Goal: Task Accomplishment & Management: Complete application form

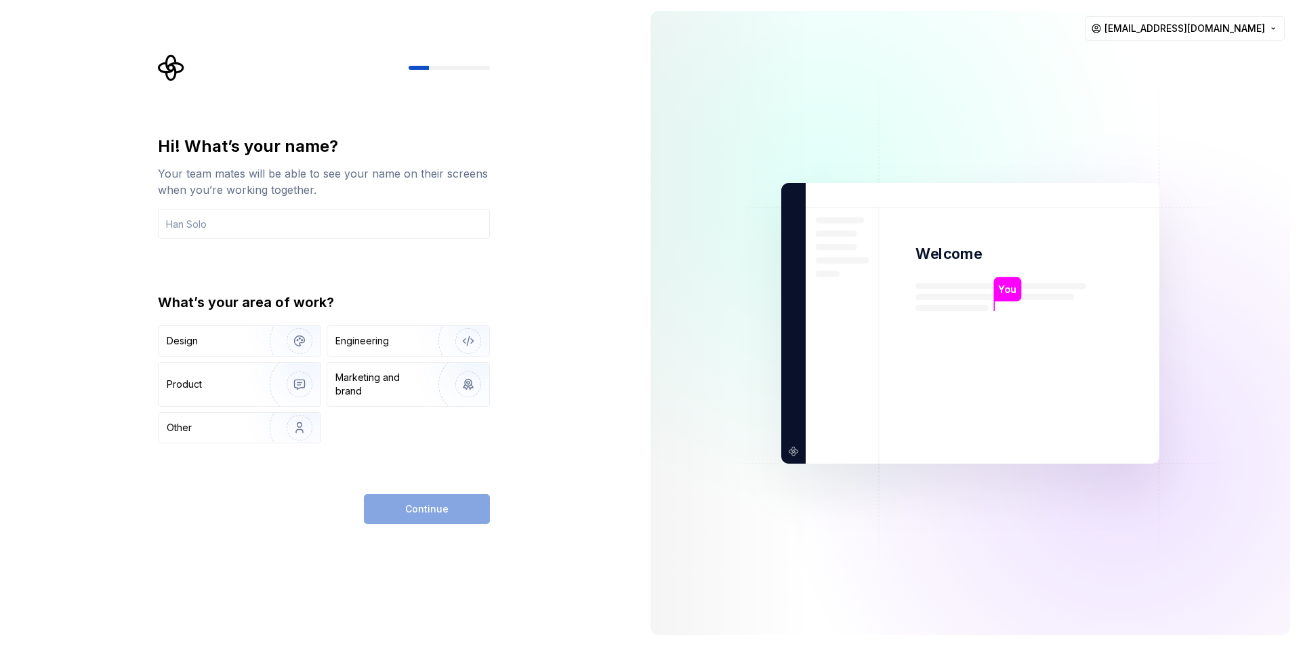
click at [266, 407] on div "Design Engineering Product Marketing and brand Other" at bounding box center [324, 384] width 332 height 118
drag, startPoint x: 268, startPoint y: 422, endPoint x: 268, endPoint y: 412, distance: 10.2
click at [268, 423] on img "button" at bounding box center [290, 427] width 87 height 91
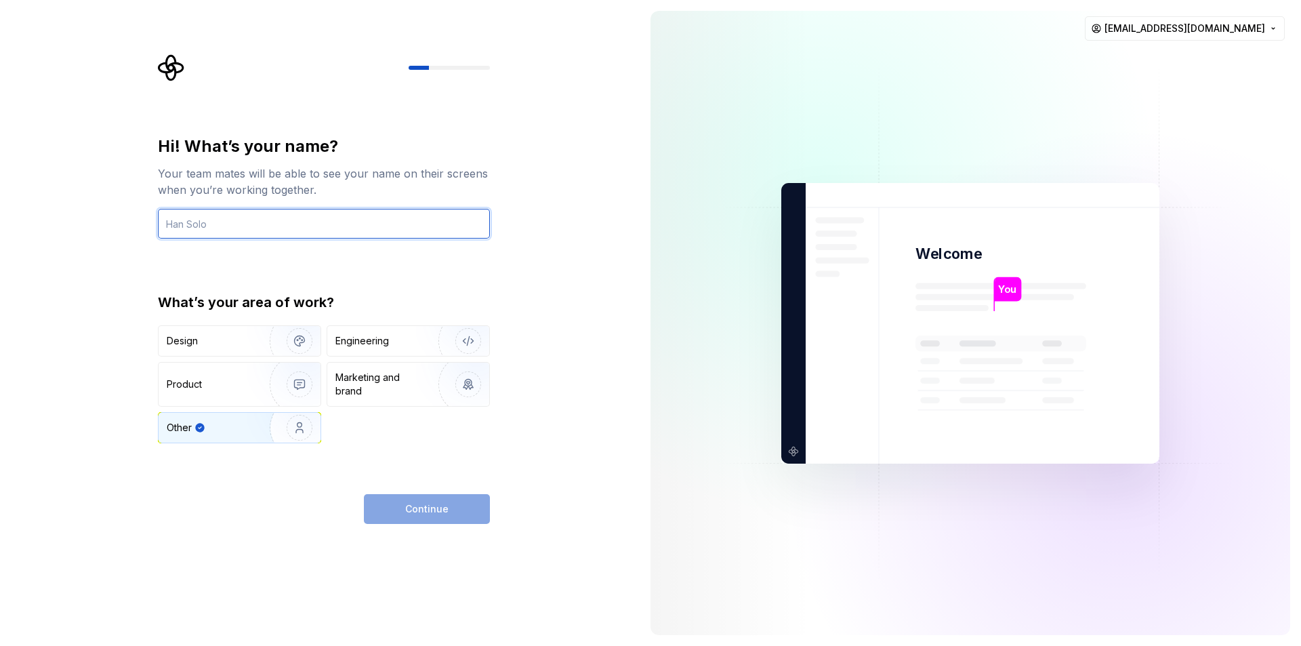
click at [299, 220] on input "text" at bounding box center [324, 224] width 332 height 30
type input "han"
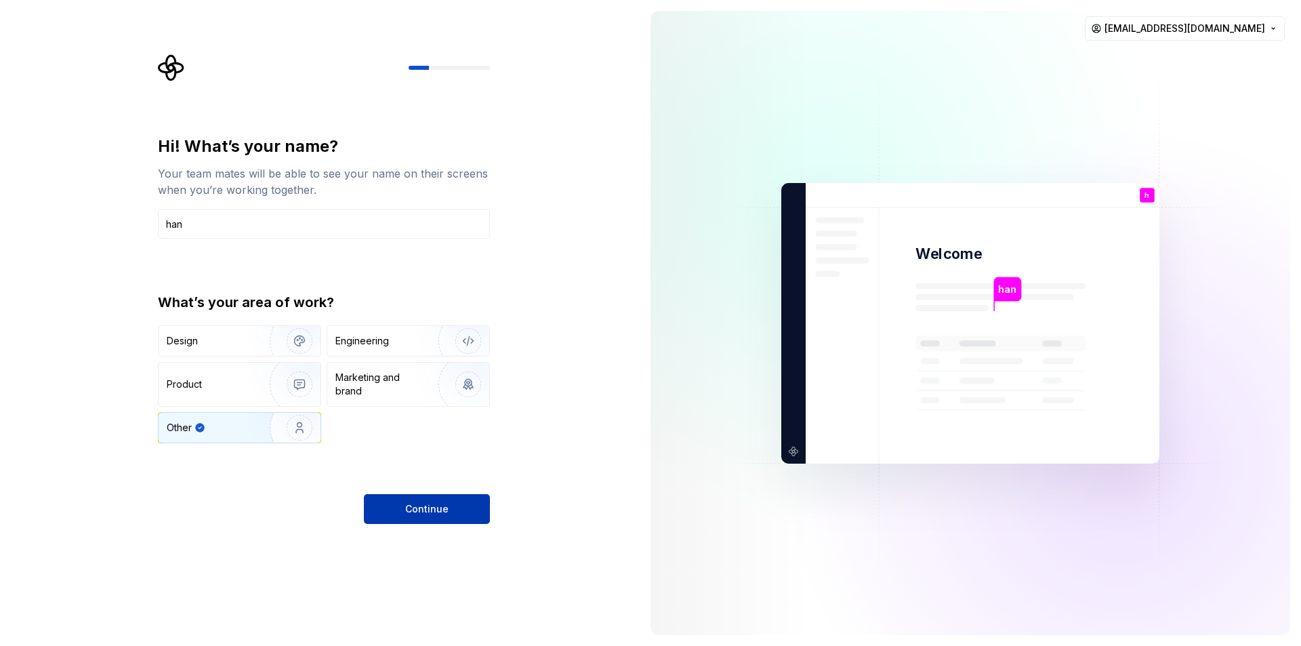
click at [398, 497] on button "Continue" at bounding box center [427, 509] width 126 height 30
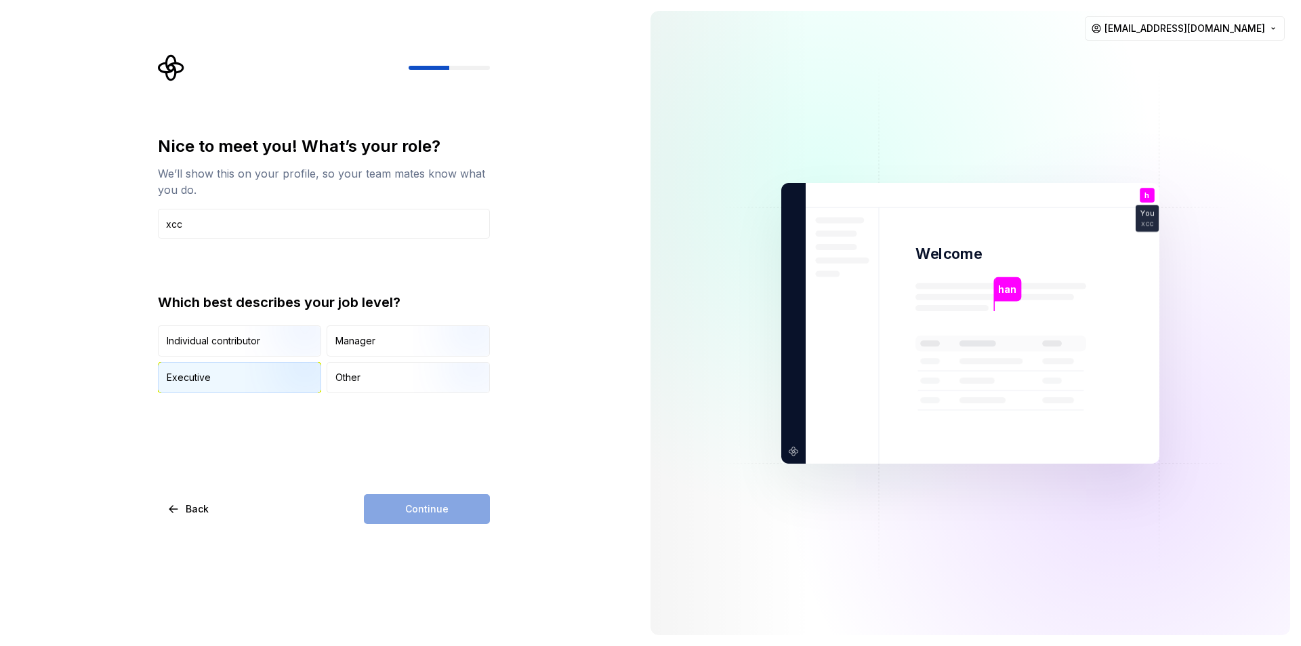
type input "xcc"
click at [299, 387] on img "button" at bounding box center [288, 394] width 87 height 91
click at [438, 518] on button "Continue" at bounding box center [427, 509] width 126 height 30
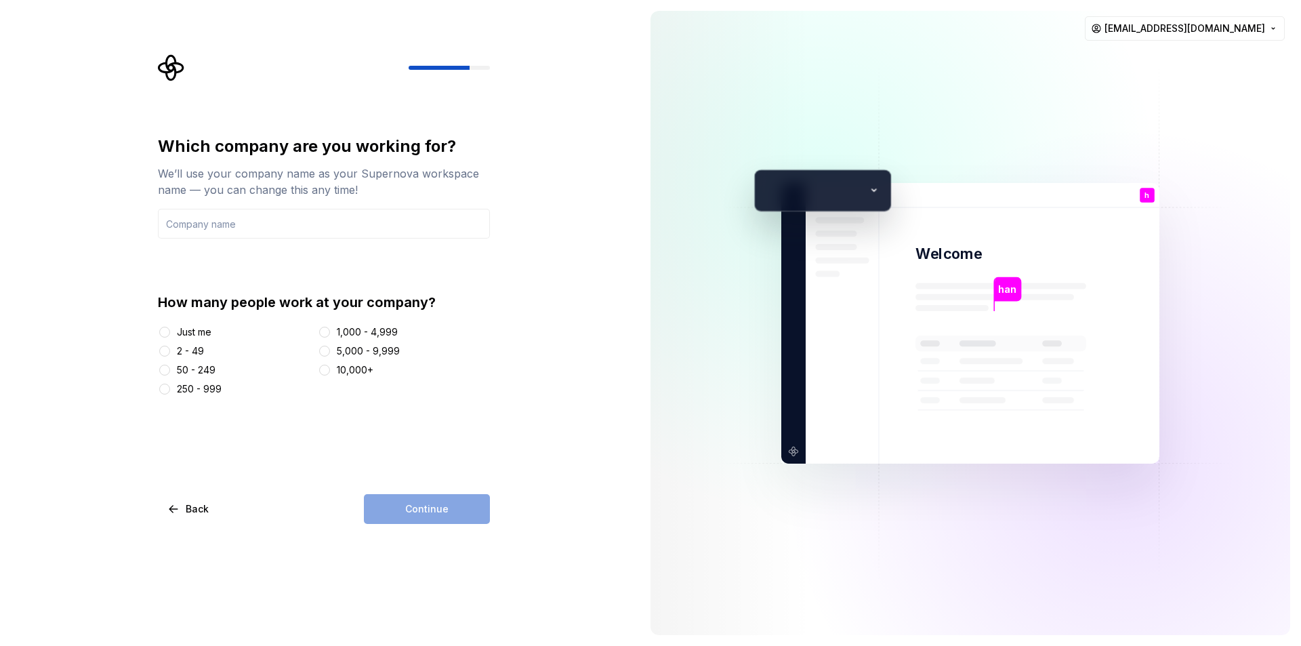
click at [320, 370] on div at bounding box center [325, 370] width 14 height 14
click at [328, 368] on button "10,000+" at bounding box center [324, 370] width 11 height 11
click at [327, 220] on input "text" at bounding box center [324, 224] width 332 height 30
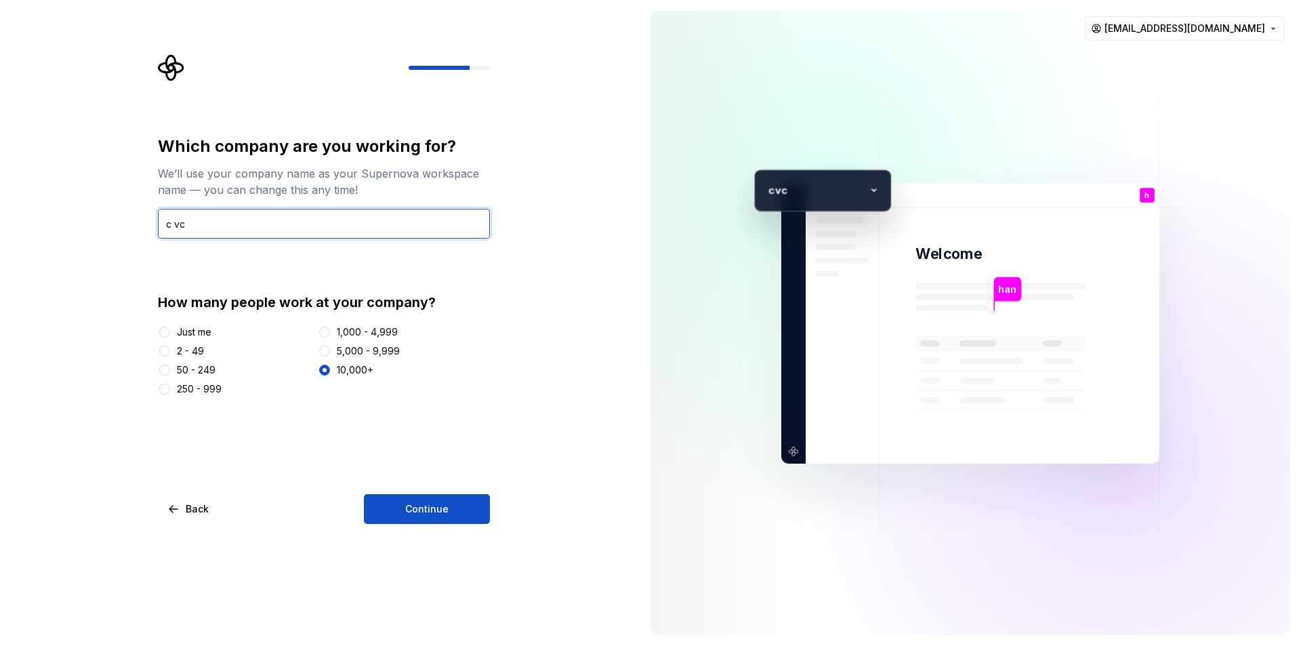
type input "c vc"
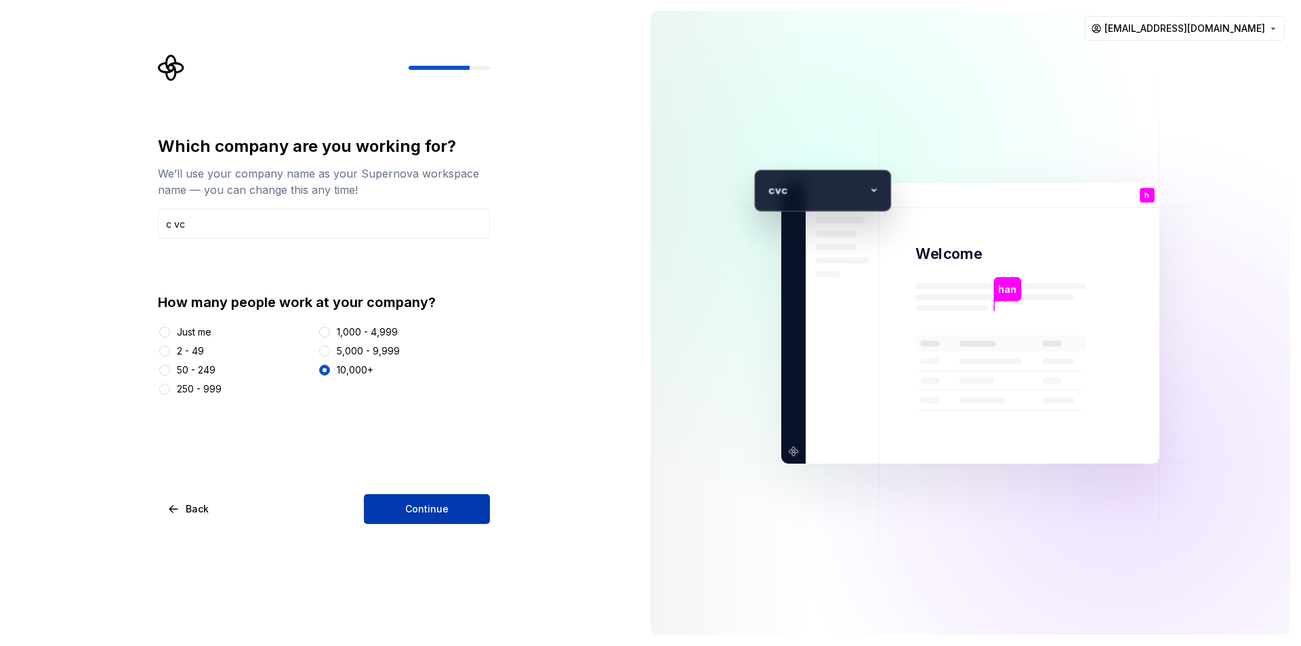
drag, startPoint x: 407, startPoint y: 538, endPoint x: 411, endPoint y: 514, distance: 24.1
click at [407, 538] on div "Which company are you working for? We’ll use your company name as your Supernov…" at bounding box center [320, 323] width 640 height 646
click at [412, 510] on span "Continue" at bounding box center [426, 509] width 43 height 14
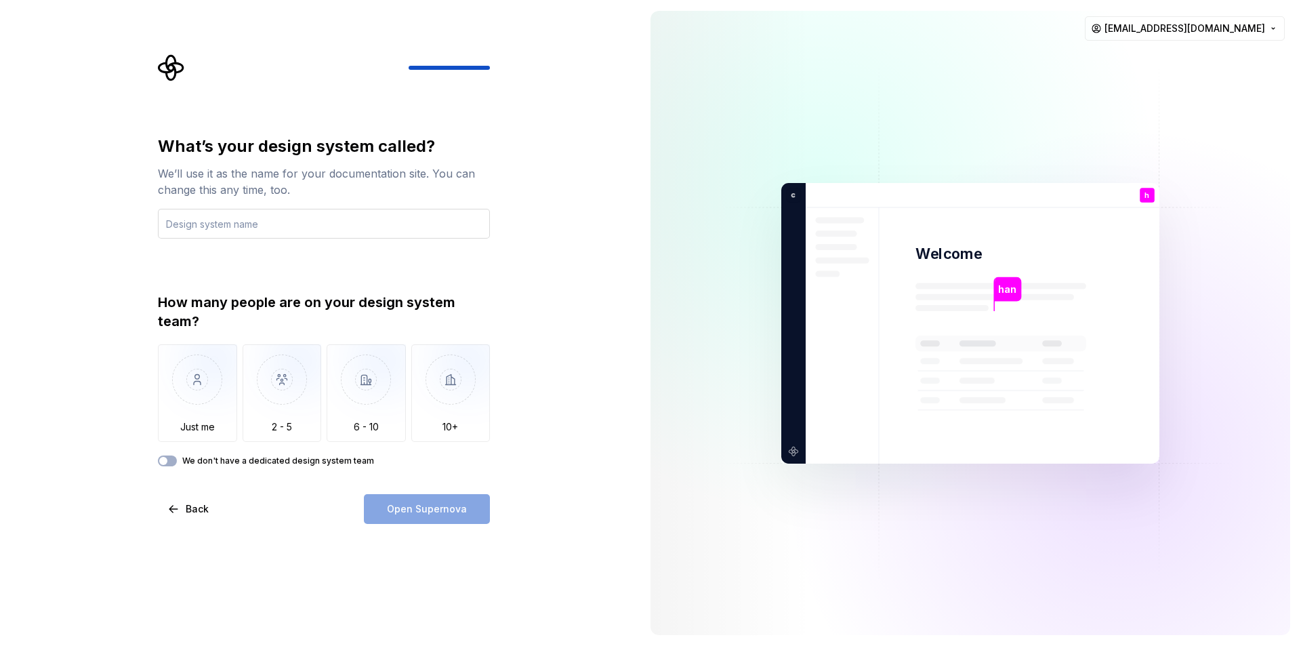
click at [291, 212] on input "text" at bounding box center [324, 224] width 332 height 30
type input "xx"
click at [465, 489] on div "What’s your design system called? We’ll use it as the name for your documentati…" at bounding box center [324, 330] width 332 height 388
click at [472, 502] on div "Open Supernova" at bounding box center [427, 509] width 126 height 30
click at [449, 411] on img "button" at bounding box center [450, 389] width 79 height 91
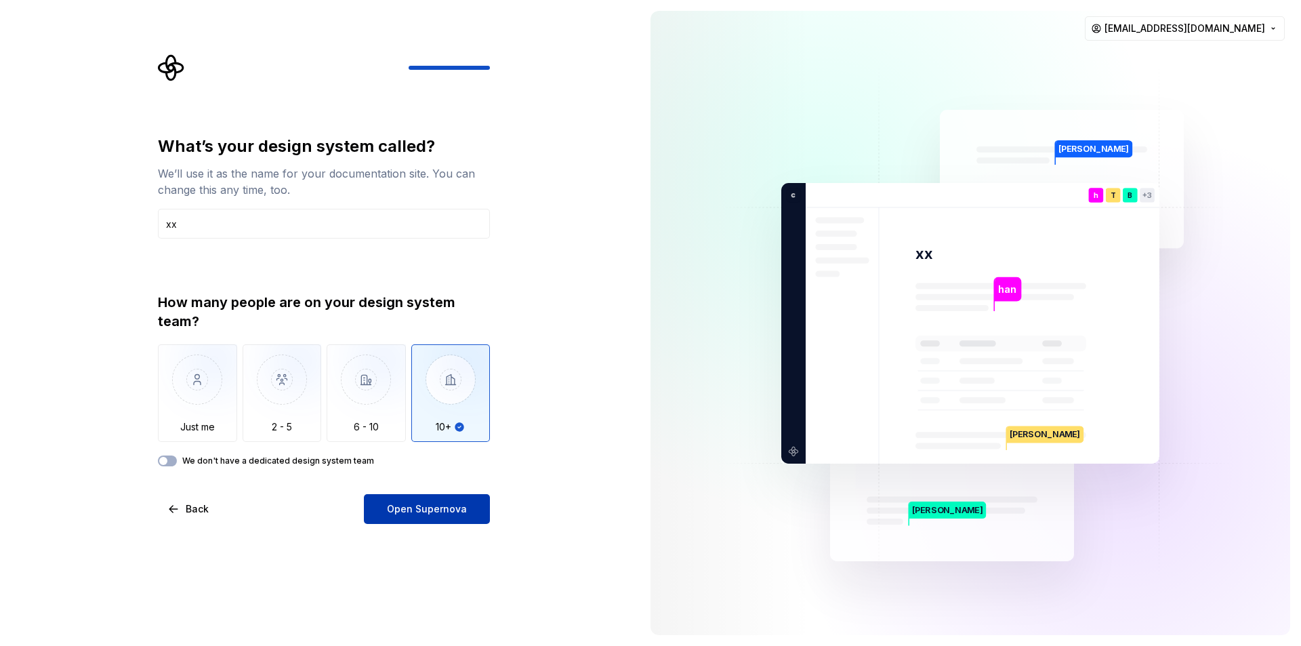
click at [455, 504] on span "Open Supernova" at bounding box center [427, 509] width 80 height 14
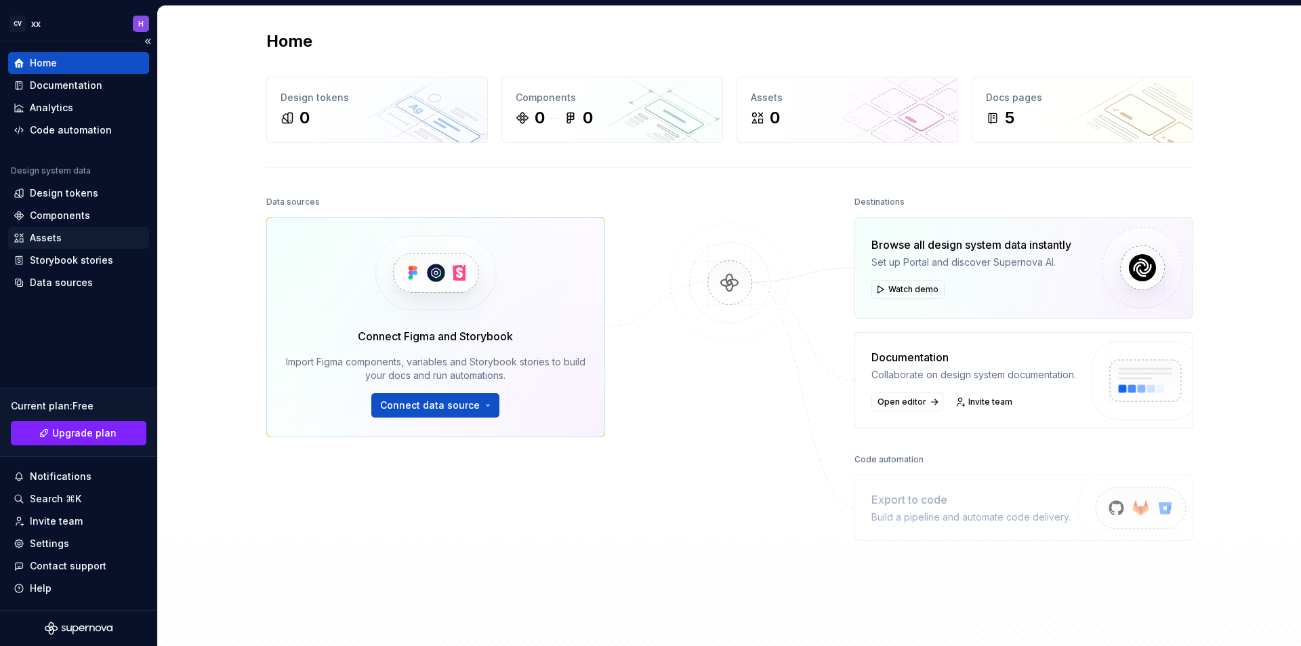
click at [80, 238] on div "Assets" at bounding box center [79, 238] width 130 height 14
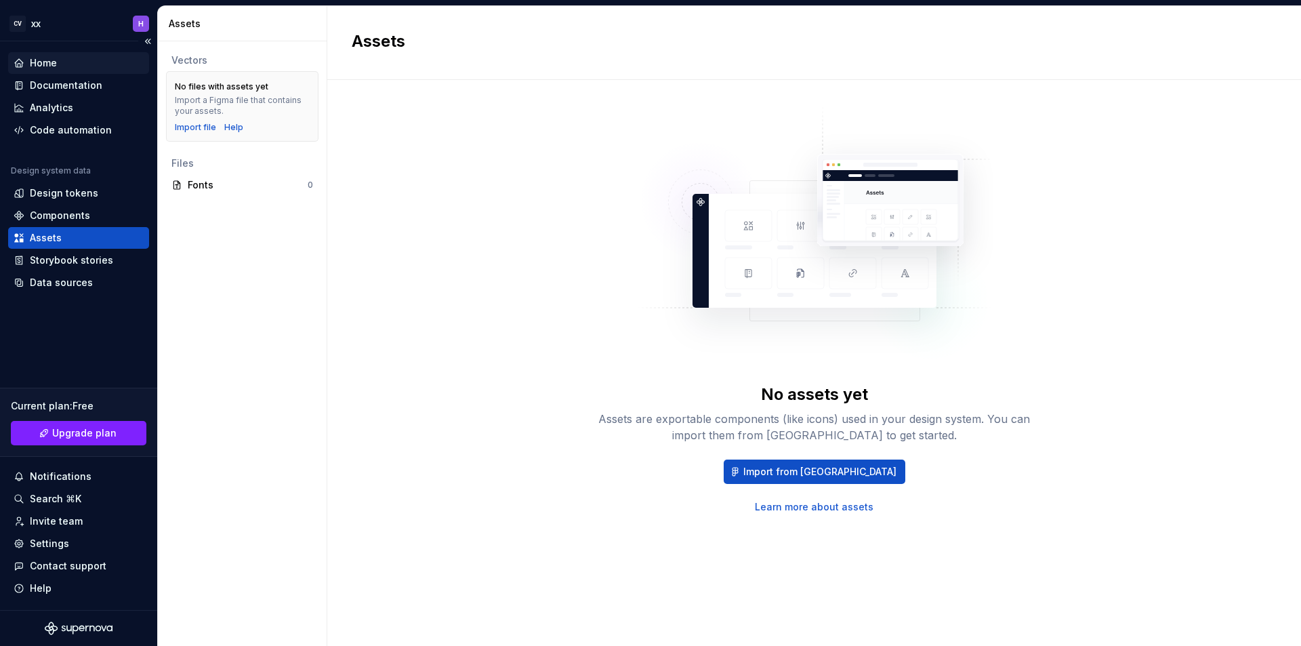
click at [88, 70] on div "Home" at bounding box center [78, 63] width 141 height 22
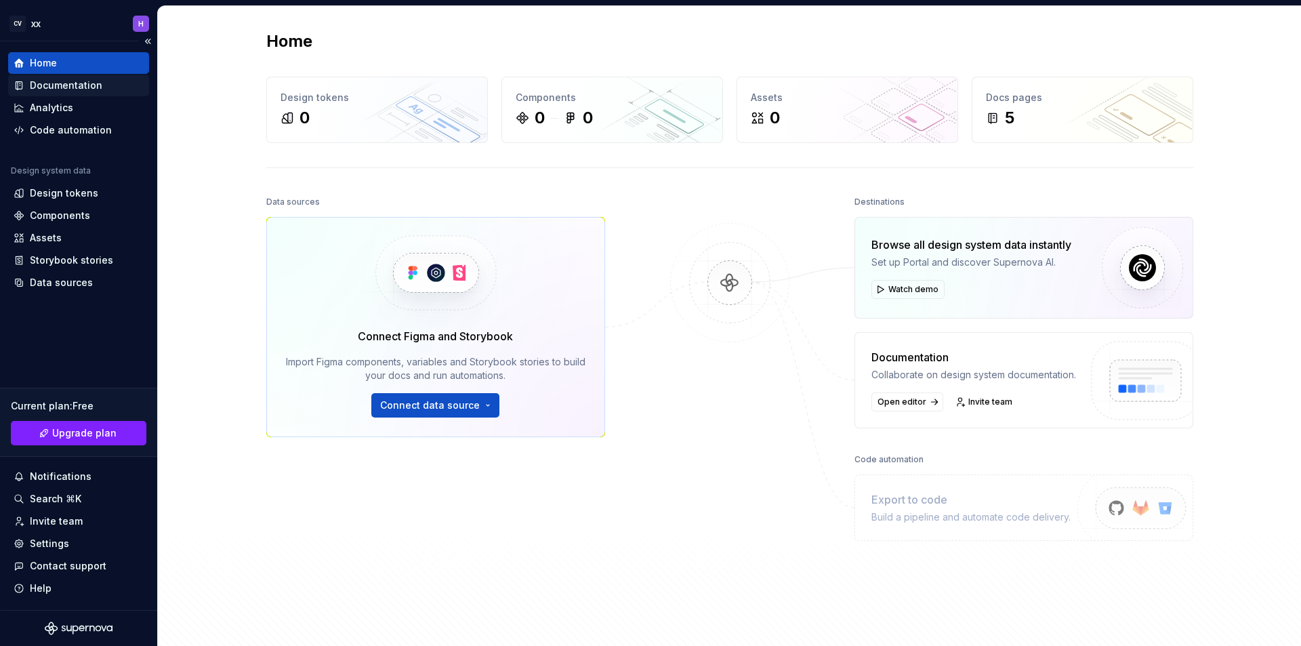
click at [88, 78] on div "Documentation" at bounding box center [78, 86] width 141 height 22
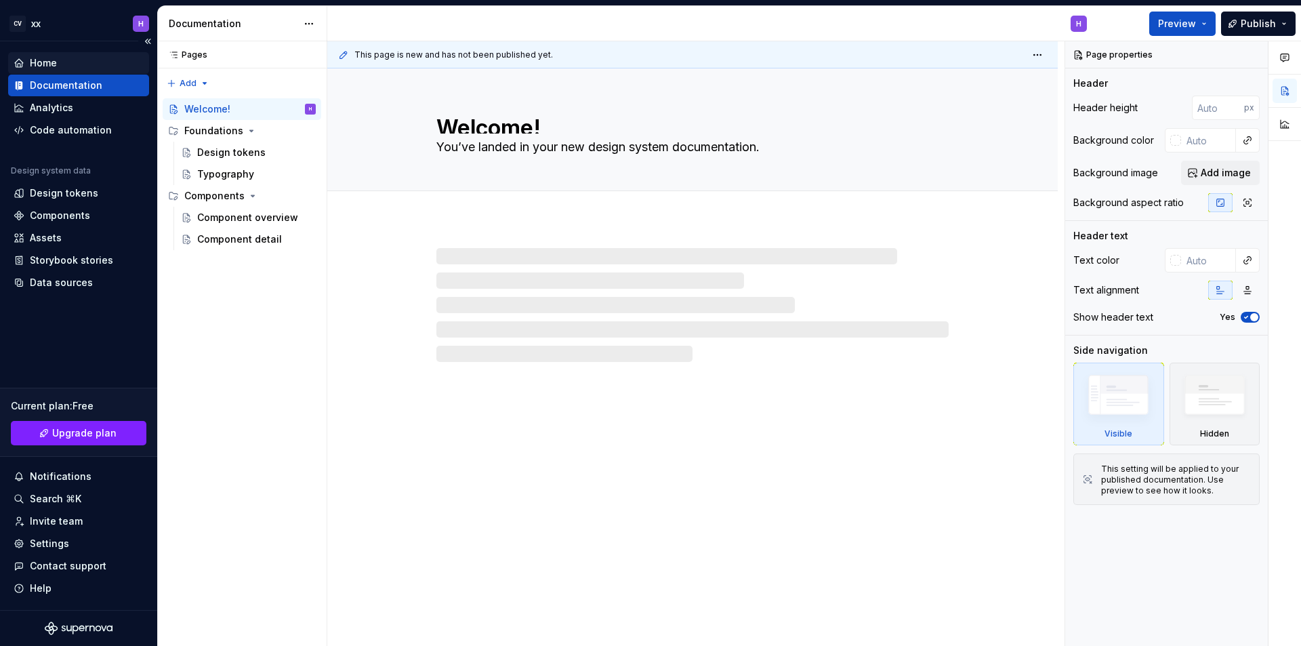
click at [85, 60] on div "Home" at bounding box center [79, 63] width 130 height 14
type textarea "*"
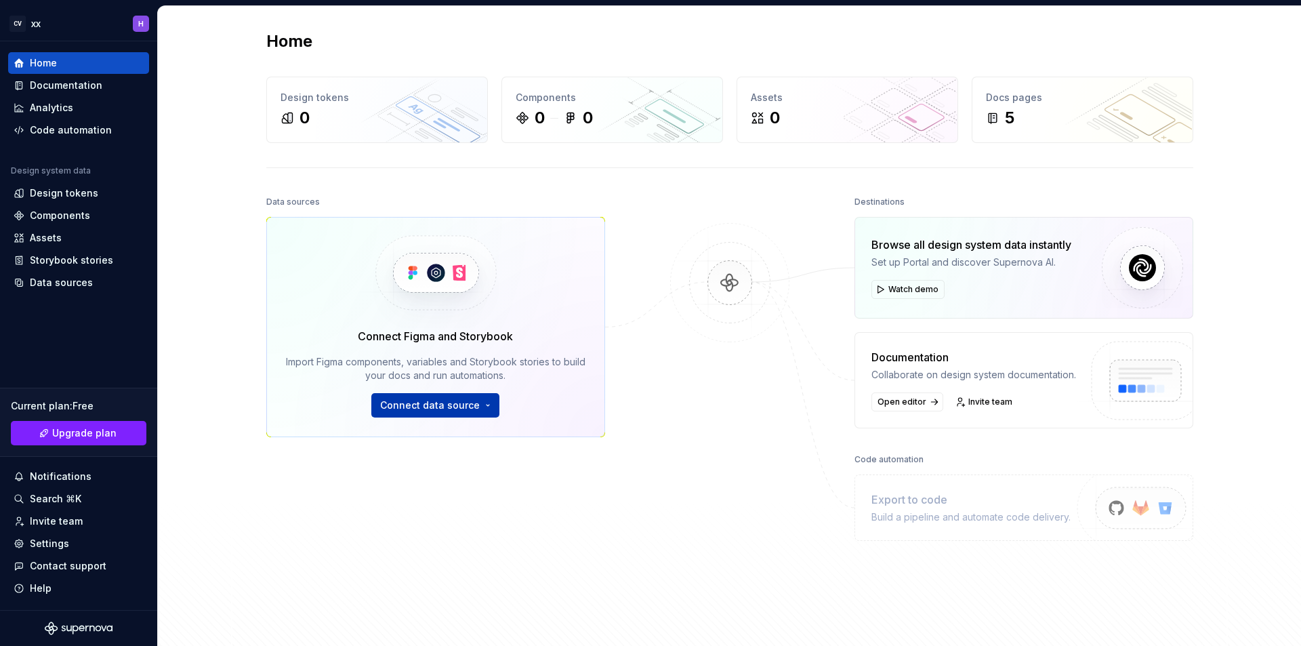
click at [413, 407] on span "Connect data source" at bounding box center [430, 405] width 100 height 14
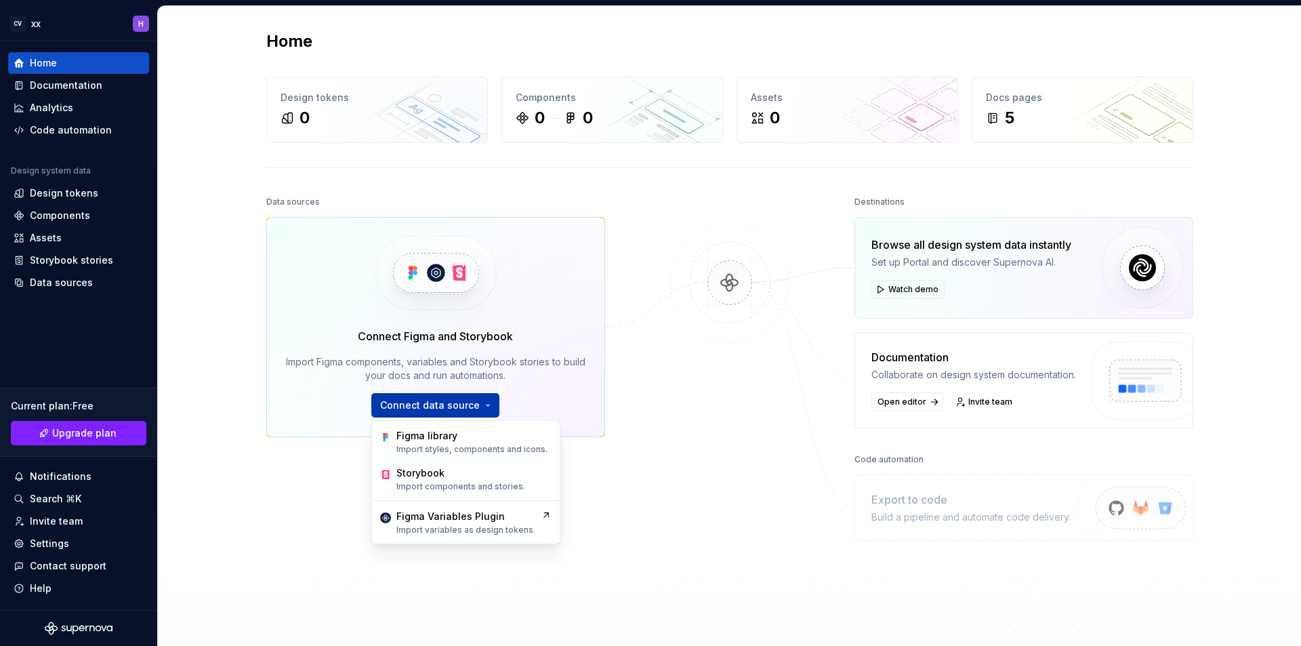
click at [413, 407] on span "Connect data source" at bounding box center [430, 405] width 100 height 14
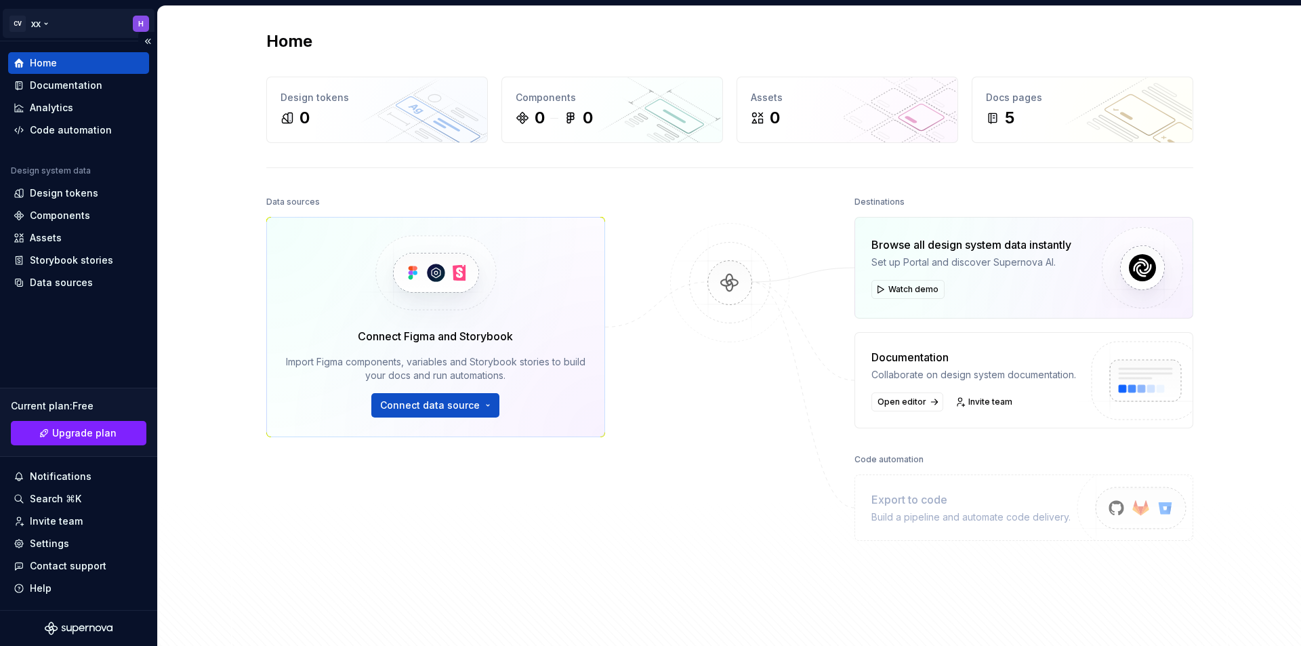
click at [35, 24] on html "CV xx H Home Documentation Analytics Code automation Design system data Design …" at bounding box center [650, 323] width 1301 height 646
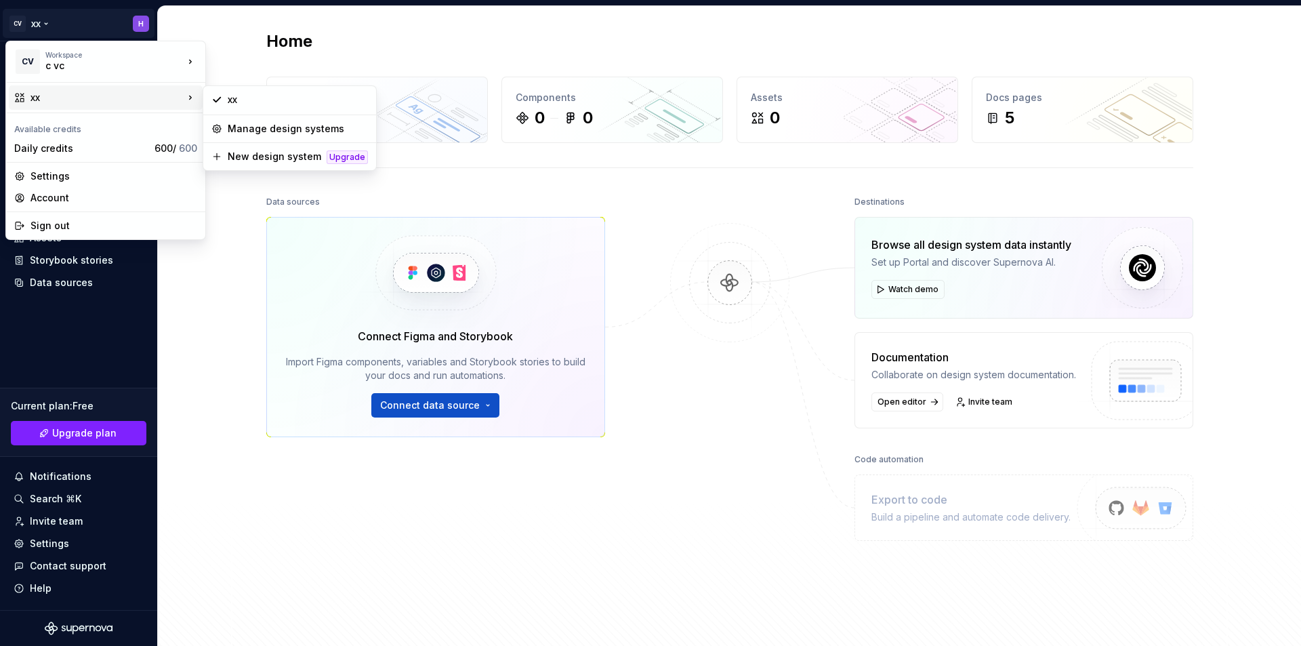
click at [158, 99] on div "xx" at bounding box center [106, 98] width 153 height 14
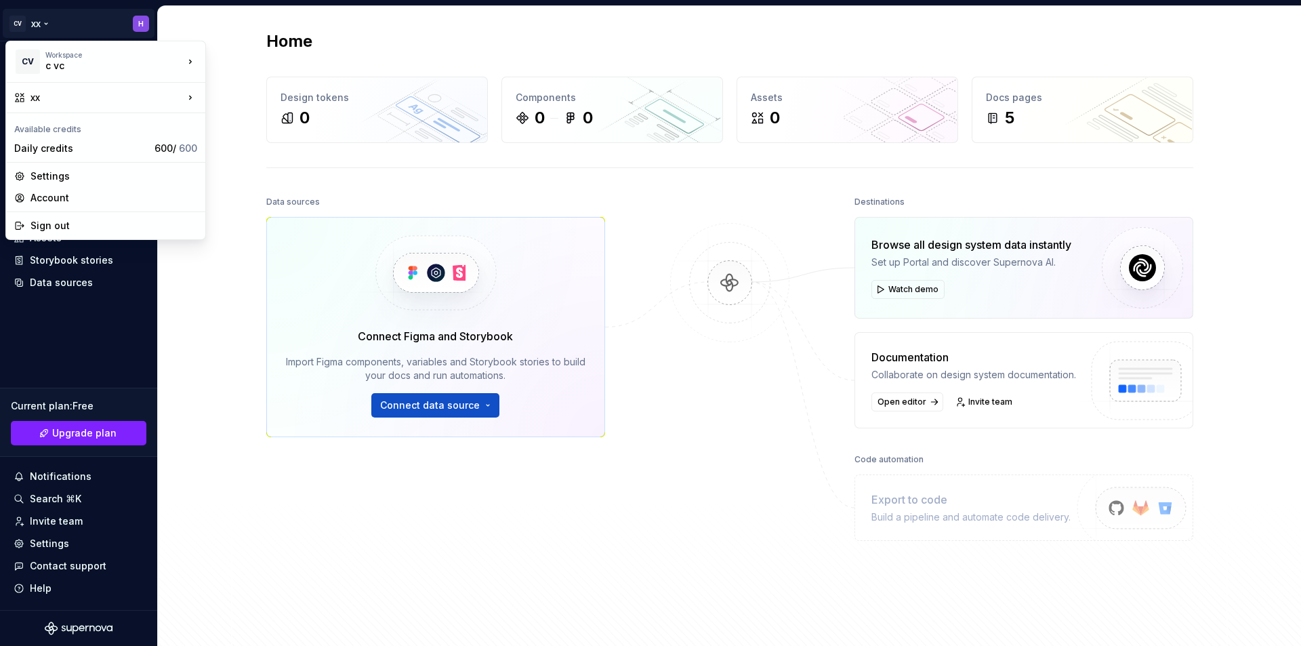
drag, startPoint x: 896, startPoint y: 261, endPoint x: 899, endPoint y: 278, distance: 17.2
click at [897, 266] on html "CV xx H Home Documentation Analytics Code automation Design system data Design …" at bounding box center [650, 323] width 1301 height 646
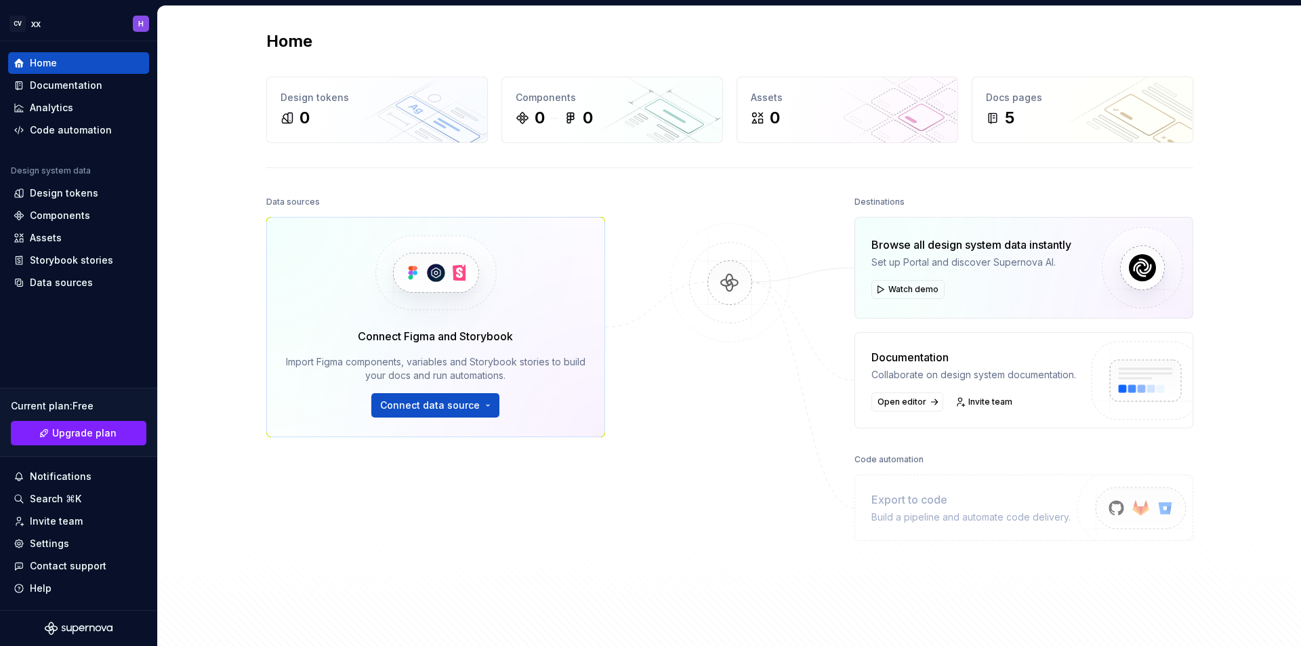
click at [544, 4] on div "CV xx H Home Documentation Analytics Code automation Design system data Design …" at bounding box center [650, 323] width 1301 height 646
click at [548, 0] on div "CV xx H Home Documentation Analytics Code automation Design system data Design …" at bounding box center [650, 323] width 1301 height 646
